Goal: Information Seeking & Learning: Find specific fact

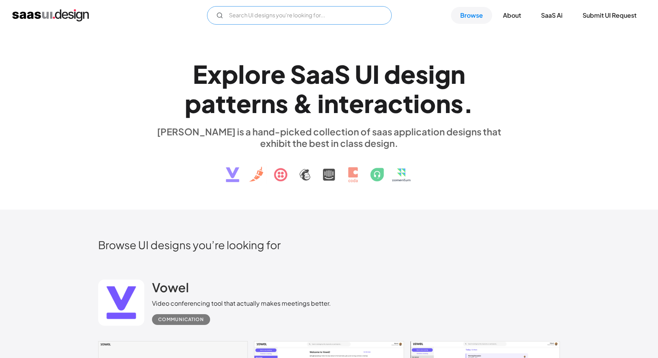
click at [311, 17] on input "Email Form" at bounding box center [299, 15] width 185 height 18
type input "ㅊ"
type input "credit card texture"
click at [448, 13] on div "credit card texture Not found ! Thank you! Your submission has been received! O…" at bounding box center [329, 15] width 634 height 18
click at [461, 14] on link "Browse" at bounding box center [471, 15] width 41 height 17
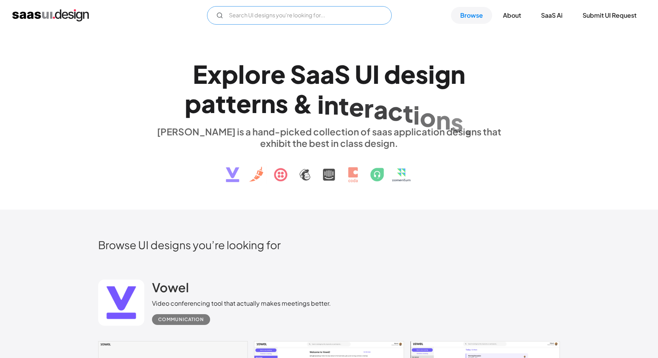
click at [234, 15] on input "Email Form" at bounding box center [299, 15] width 185 height 18
